Goal: Use online tool/utility: Utilize a website feature to perform a specific function

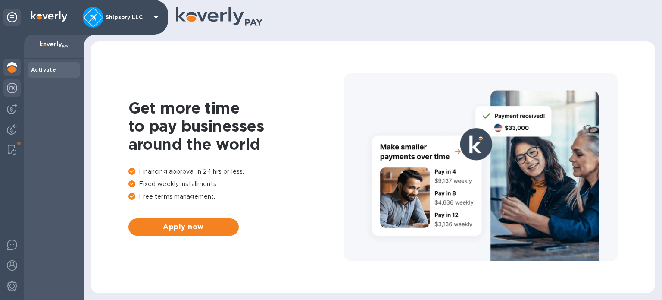
click at [12, 91] on img at bounding box center [12, 88] width 10 height 10
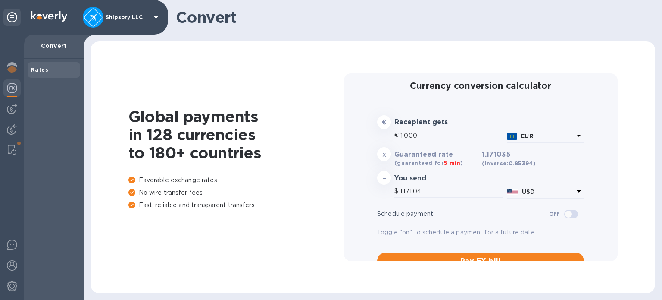
click at [576, 133] on icon at bounding box center [579, 135] width 10 height 10
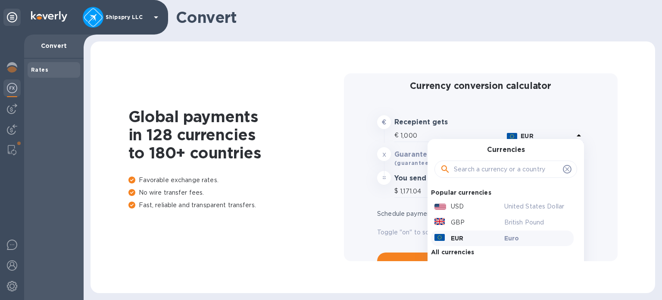
click at [497, 227] on div "GBP" at bounding box center [468, 222] width 70 height 12
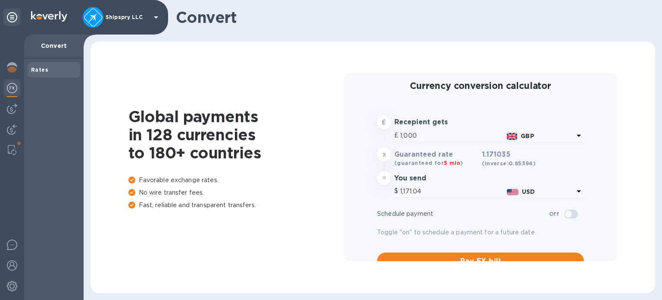
type input "1,352.97"
drag, startPoint x: 413, startPoint y: 134, endPoint x: 346, endPoint y: 146, distance: 67.9
click at [356, 145] on div "Currency conversion calculator £ Recepient gets £ 1,000 GBP x Guaranteed rate (…" at bounding box center [481, 166] width 260 height 187
type input "4"
type input "5.41"
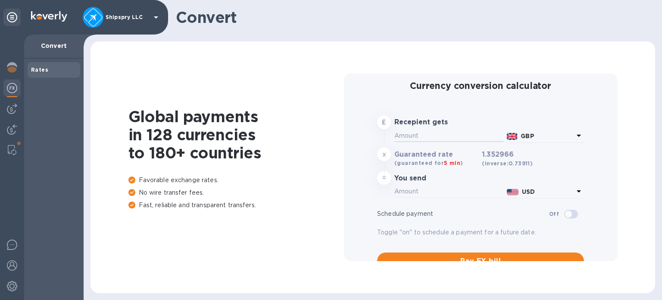
type input "7"
type input "9.47"
type input "75"
type input "101.47"
drag, startPoint x: 414, startPoint y: 138, endPoint x: 325, endPoint y: 143, distance: 89.4
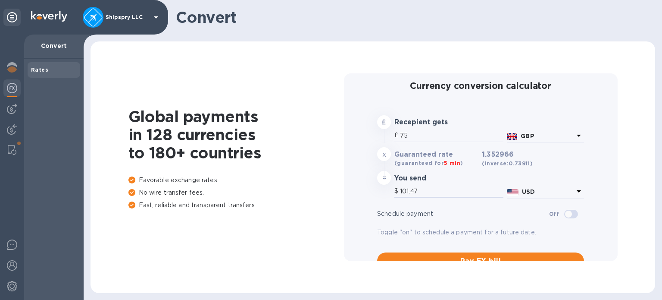
click at [349, 141] on div "Currency conversion calculator £ Recepient gets £ 75 GBP x Guaranteed rate (gua…" at bounding box center [481, 166] width 274 height 187
type input "2"
type input "2.71"
type input "28"
type input "37.88"
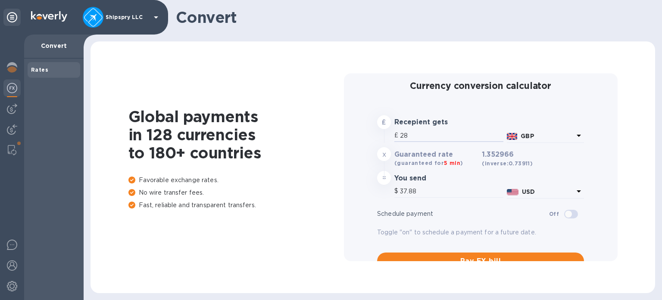
type input "287"
type input "388.3"
type input "287.5"
type input "388.98"
type input "287.5"
